Goal: Task Accomplishment & Management: Use online tool/utility

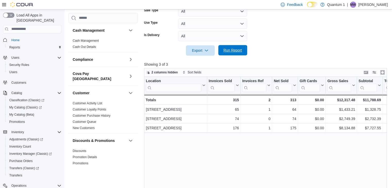
scroll to position [58, 0]
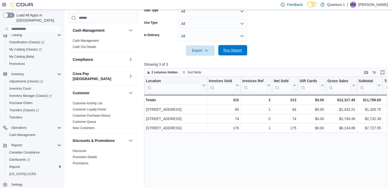
click at [236, 53] on span "Run Report" at bounding box center [233, 50] width 23 height 10
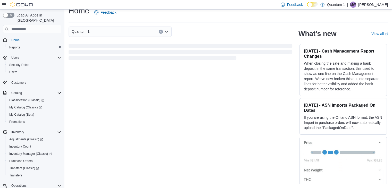
scroll to position [58, 0]
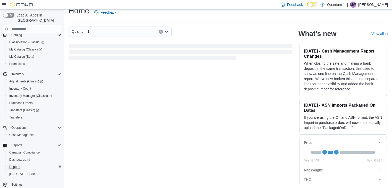
click at [21, 164] on link "Reports" at bounding box center [14, 167] width 15 height 6
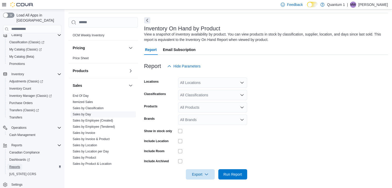
scroll to position [347, 0]
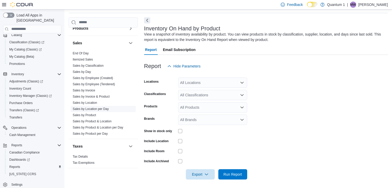
click at [95, 107] on link "Sales by Location per Day" at bounding box center [91, 109] width 36 height 4
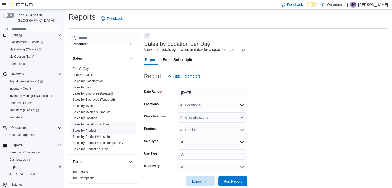
scroll to position [10, 0]
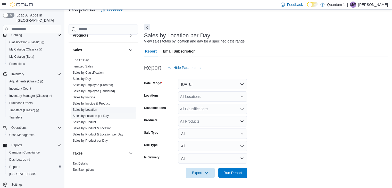
click at [92, 108] on link "Sales by Location" at bounding box center [85, 110] width 25 height 4
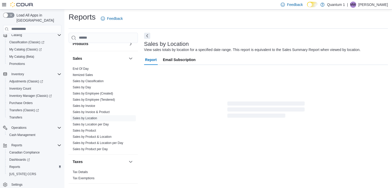
scroll to position [10, 0]
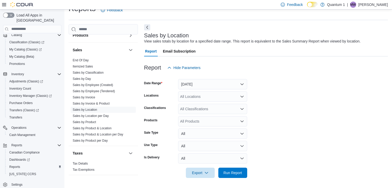
click at [213, 77] on div at bounding box center [266, 76] width 244 height 6
click at [213, 82] on button "[DATE]" at bounding box center [212, 84] width 69 height 10
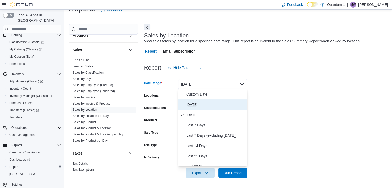
click at [198, 107] on span "[DATE]" at bounding box center [215, 105] width 59 height 6
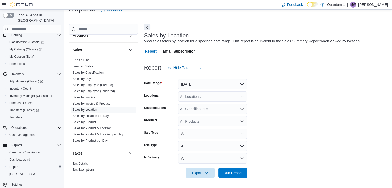
click at [239, 167] on div at bounding box center [266, 166] width 244 height 4
click at [240, 169] on span "Run Report" at bounding box center [233, 173] width 23 height 10
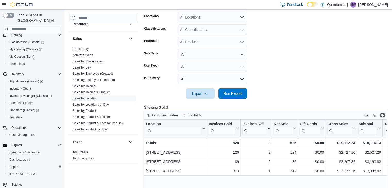
scroll to position [167, 0]
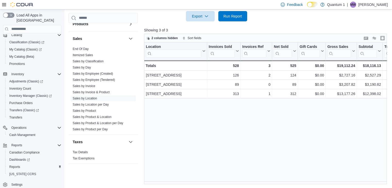
click at [293, 28] on p "Showing 3 of 3" at bounding box center [267, 30] width 246 height 5
